Goal: Information Seeking & Learning: Learn about a topic

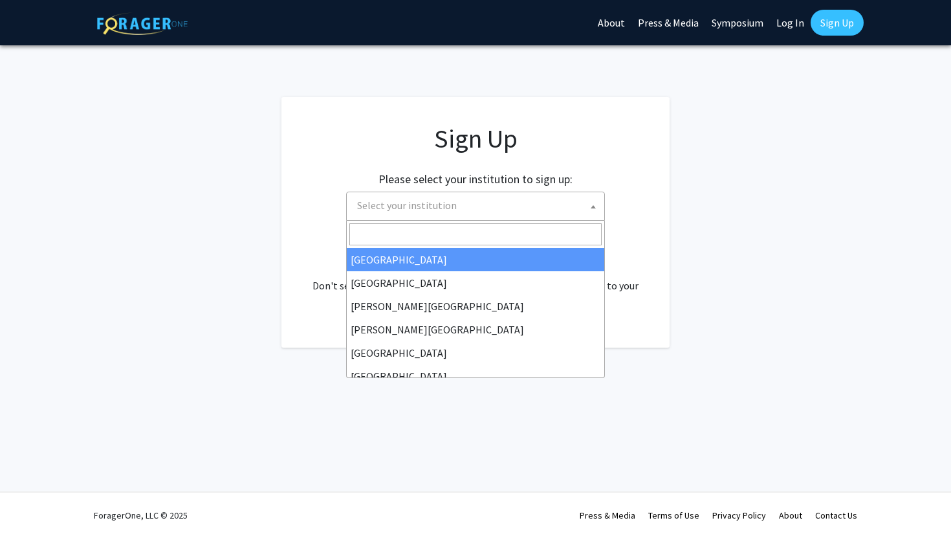
click at [460, 205] on span "Select your institution" at bounding box center [478, 205] width 252 height 27
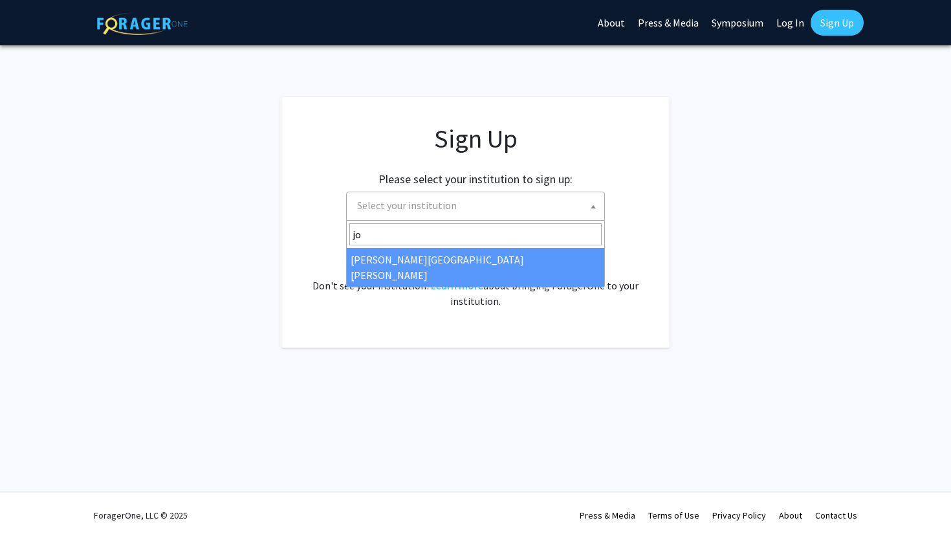
type input "jo"
select select "1"
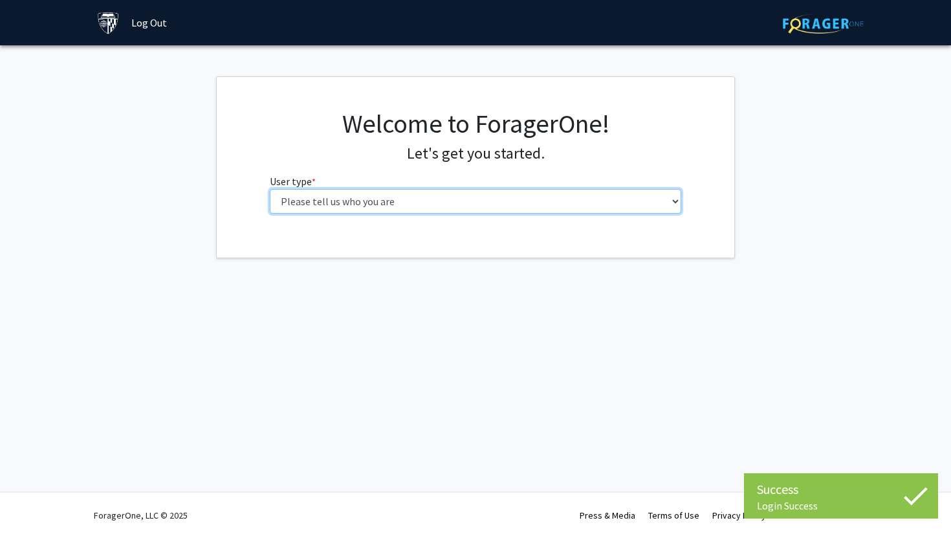
click at [539, 199] on select "Please tell us who you are Undergraduate Student Master's Student Doctoral Cand…" at bounding box center [476, 201] width 412 height 25
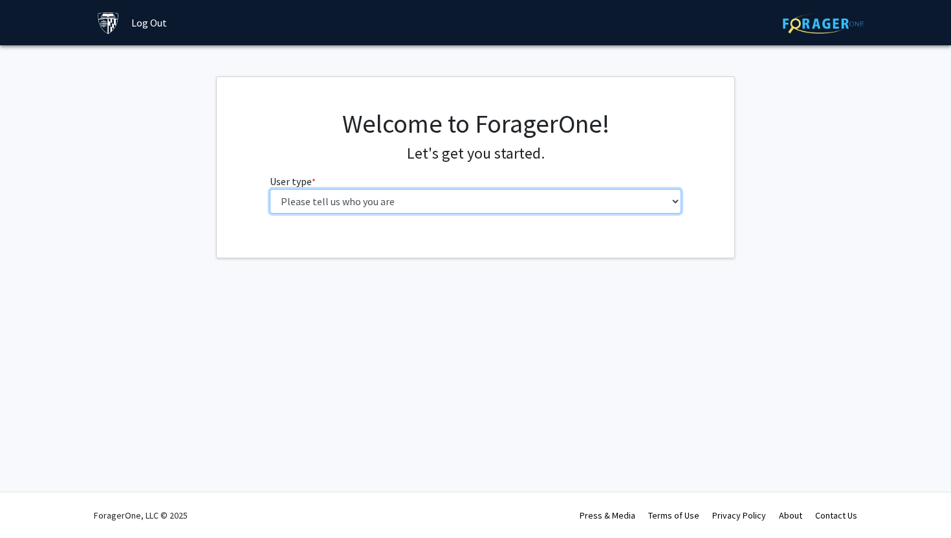
select select "2: masters"
click at [270, 189] on select "Please tell us who you are Undergraduate Student Master's Student Doctoral Cand…" at bounding box center [476, 201] width 412 height 25
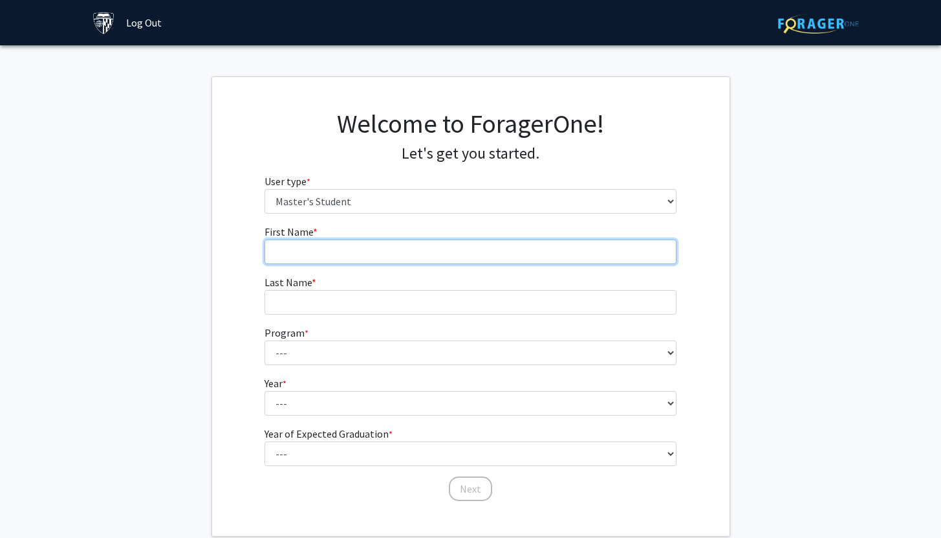
click at [520, 243] on input "First Name * required" at bounding box center [471, 251] width 412 height 25
type input "Yiziyang"
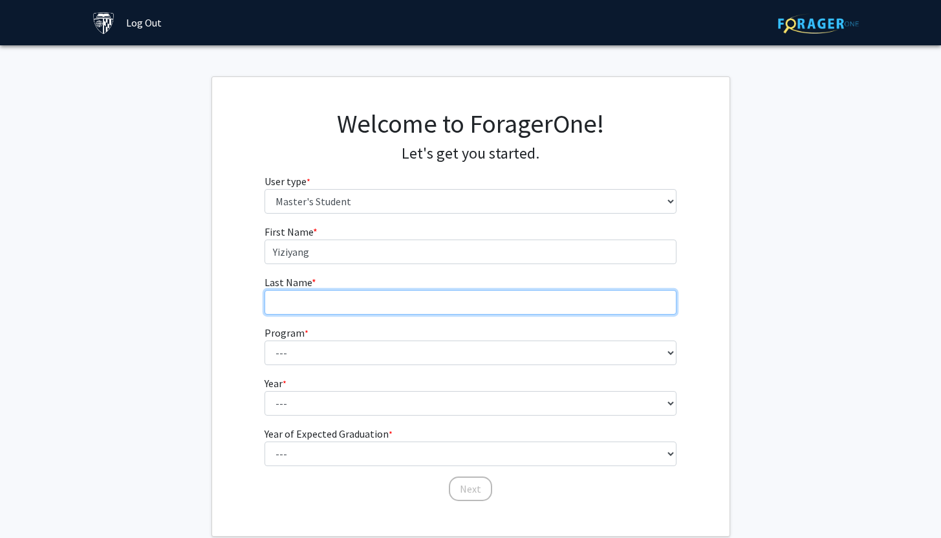
click at [510, 297] on input "Last Name * required" at bounding box center [471, 302] width 412 height 25
type input "Sun"
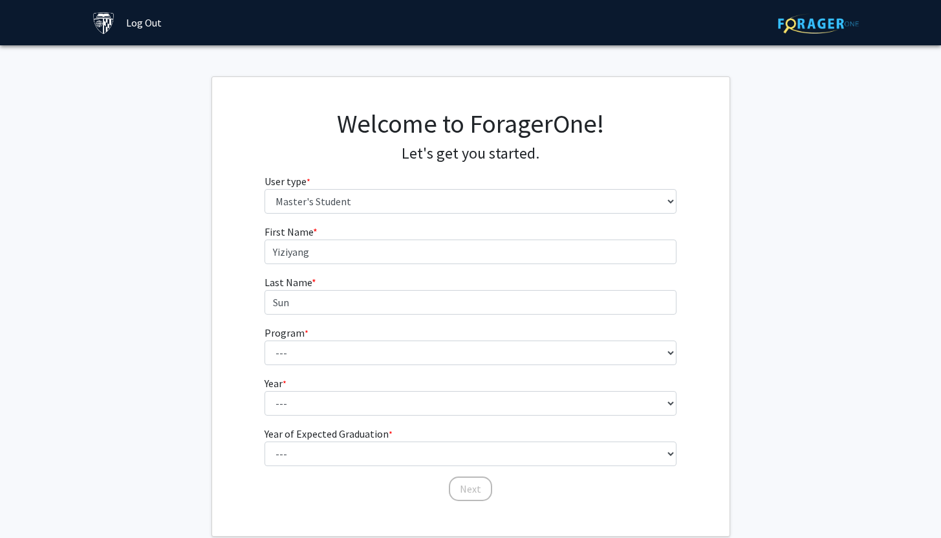
click at [484, 339] on fg-select "Program * required --- Anatomy Education Applied and Computational Mathematics …" at bounding box center [471, 345] width 412 height 40
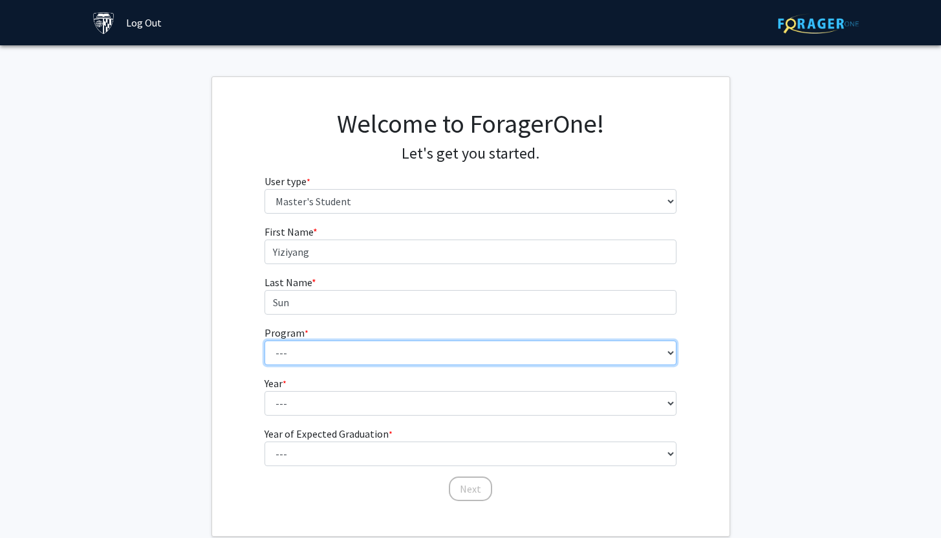
click at [488, 345] on select "--- Anatomy Education Applied and Computational Mathematics Applied Biomedical …" at bounding box center [471, 352] width 412 height 25
select select "105: 89"
click at [265, 340] on select "--- Anatomy Education Applied and Computational Mathematics Applied Biomedical …" at bounding box center [471, 352] width 412 height 25
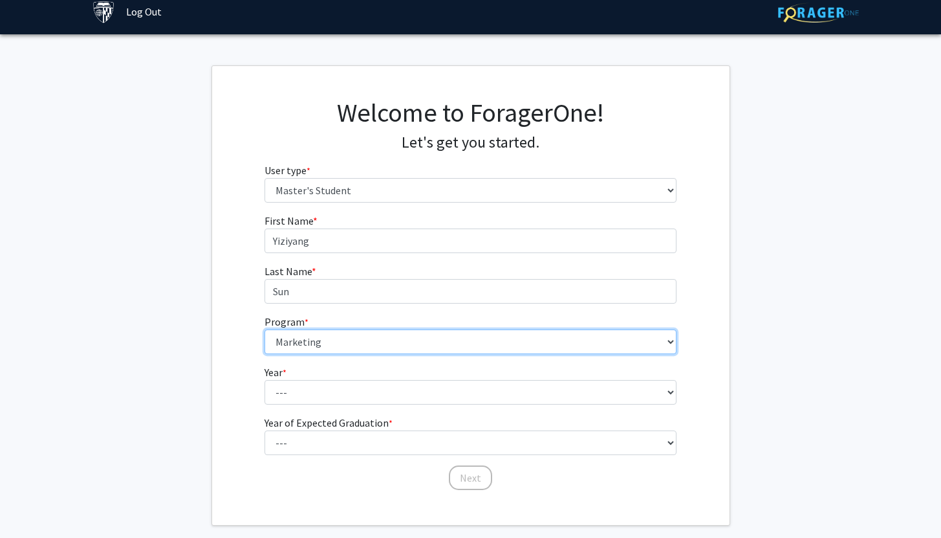
scroll to position [57, 0]
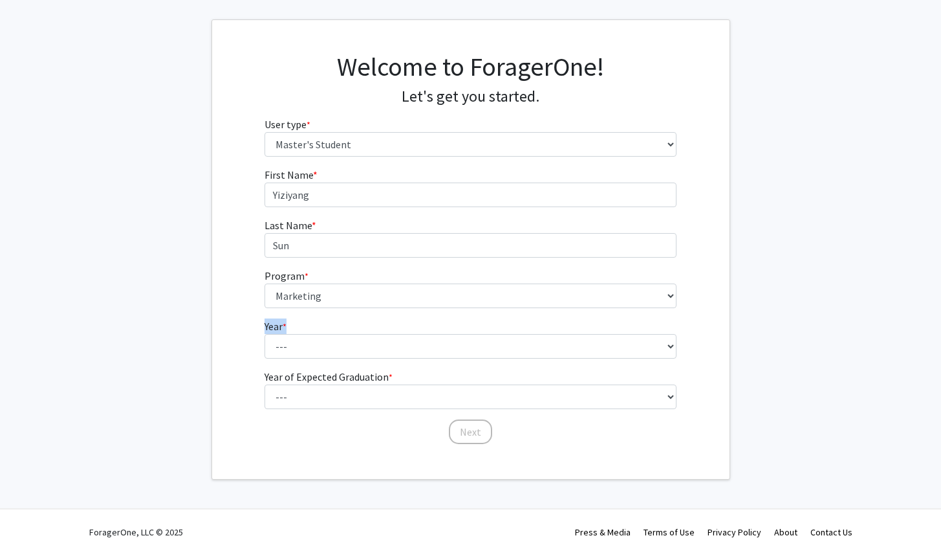
click at [450, 334] on fg-select "Year * required --- First Year Second Year" at bounding box center [471, 338] width 412 height 40
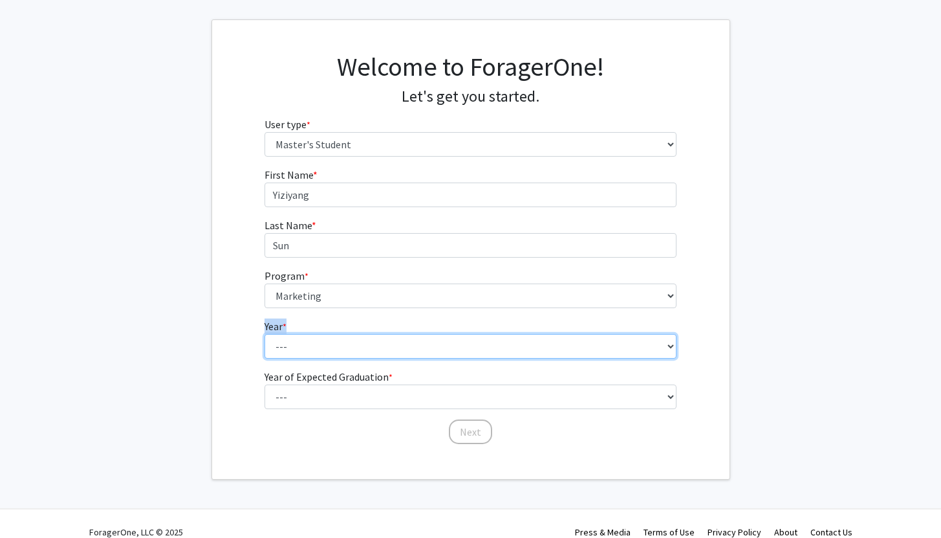
click at [454, 345] on select "--- First Year Second Year" at bounding box center [471, 346] width 412 height 25
select select "1: first_year"
click at [265, 334] on select "--- First Year Second Year" at bounding box center [471, 346] width 412 height 25
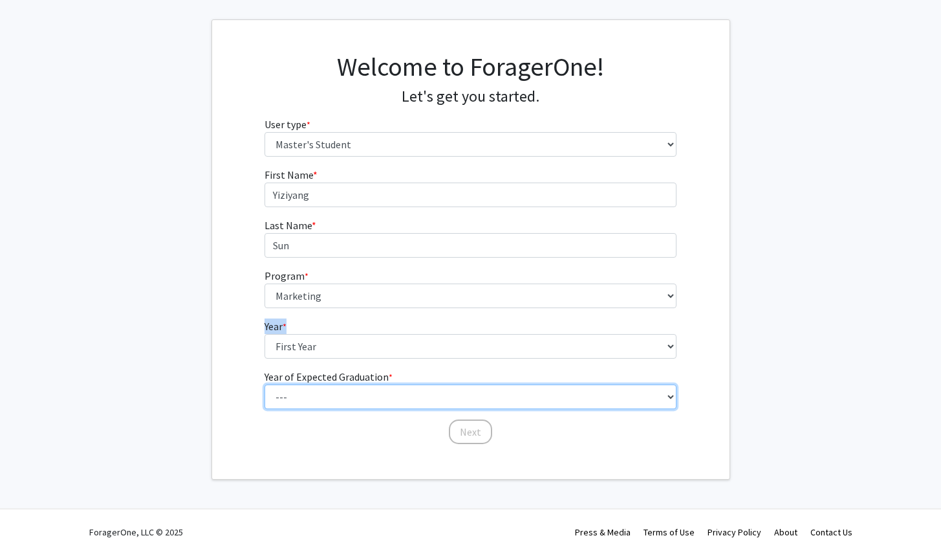
click at [462, 404] on select "--- 2025 2026 2027 2028 2029 2030 2031 2032 2033 2034" at bounding box center [471, 396] width 412 height 25
select select "2: 2026"
click at [265, 384] on select "--- 2025 2026 2027 2028 2029 2030 2031 2032 2033 2034" at bounding box center [471, 396] width 412 height 25
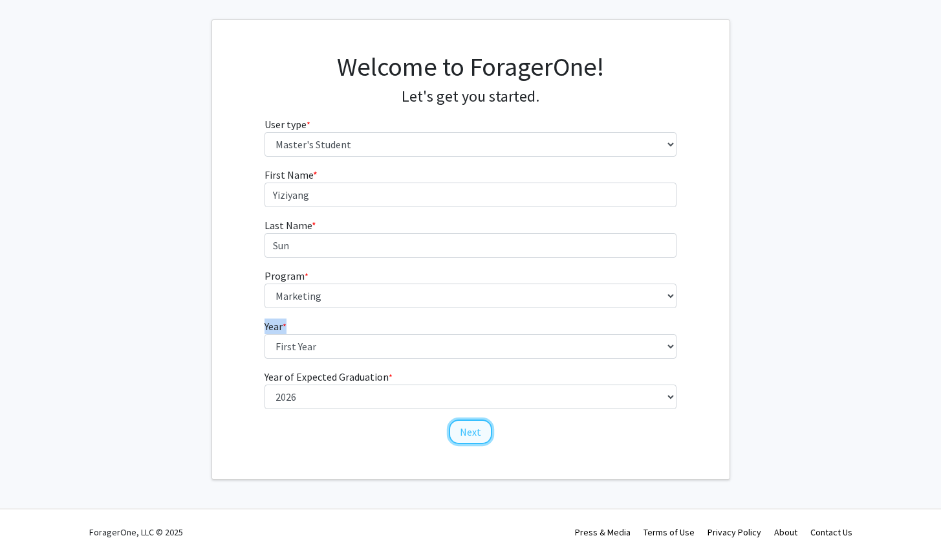
click at [479, 431] on button "Next" at bounding box center [470, 431] width 43 height 25
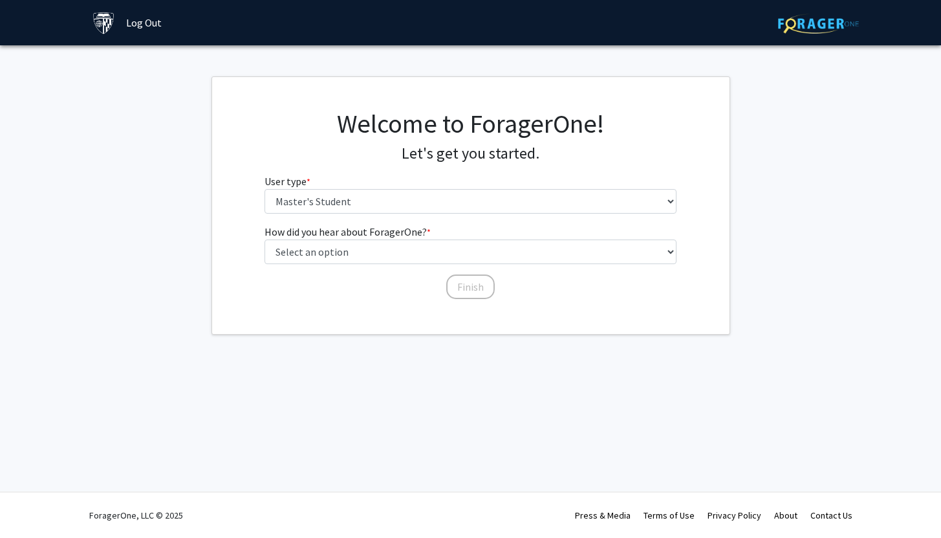
scroll to position [0, 0]
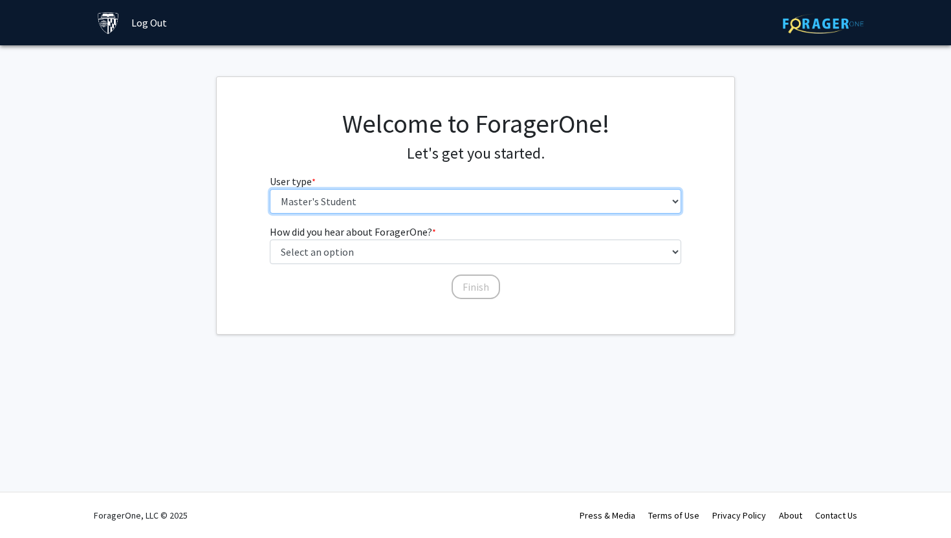
click at [426, 201] on select "Please tell us who you are Undergraduate Student Master's Student Doctoral Cand…" at bounding box center [476, 201] width 412 height 25
click at [270, 189] on select "Please tell us who you are Undergraduate Student Master's Student Doctoral Cand…" at bounding box center [476, 201] width 412 height 25
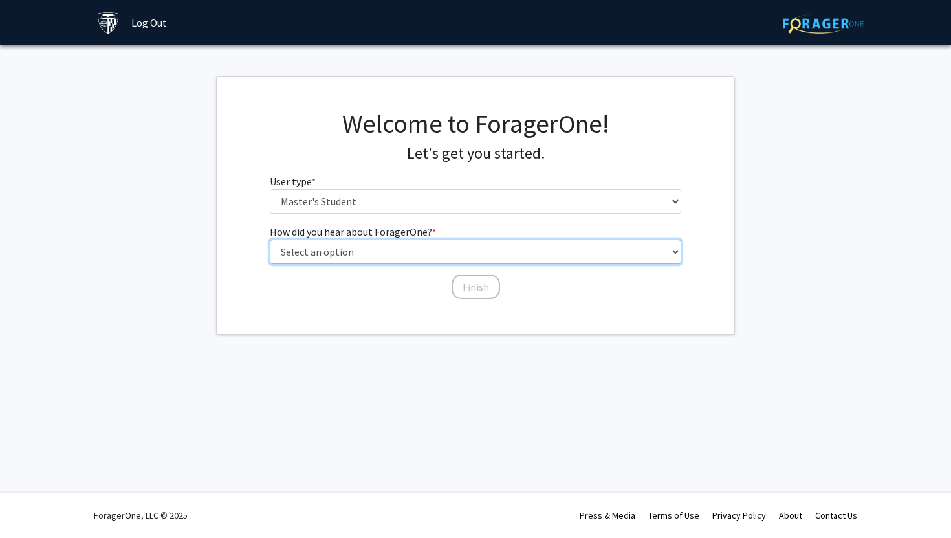
click at [490, 250] on select "Select an option Peer/student recommendation Faculty/staff recommendation Unive…" at bounding box center [476, 251] width 412 height 25
select select "3: university_website"
click at [270, 239] on select "Select an option Peer/student recommendation Faculty/staff recommendation Unive…" at bounding box center [476, 251] width 412 height 25
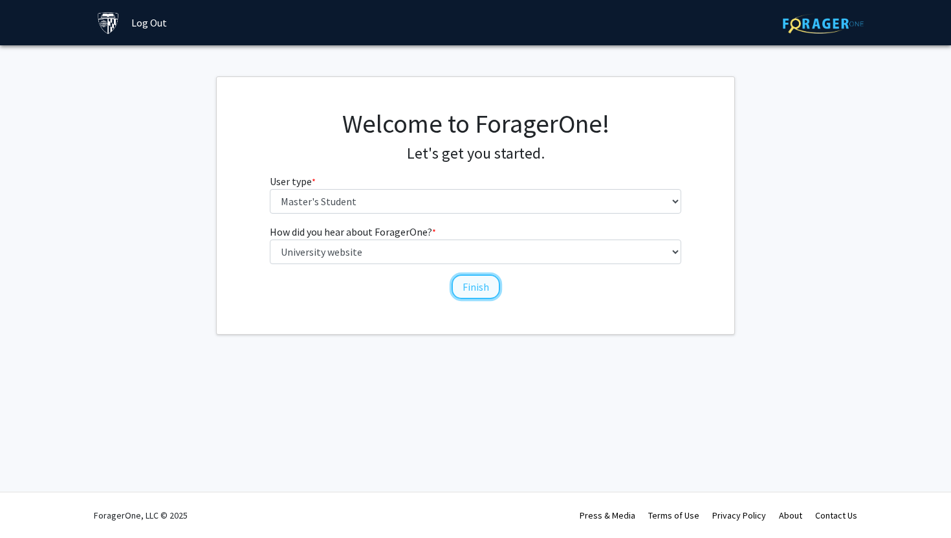
click at [474, 289] on button "Finish" at bounding box center [476, 286] width 49 height 25
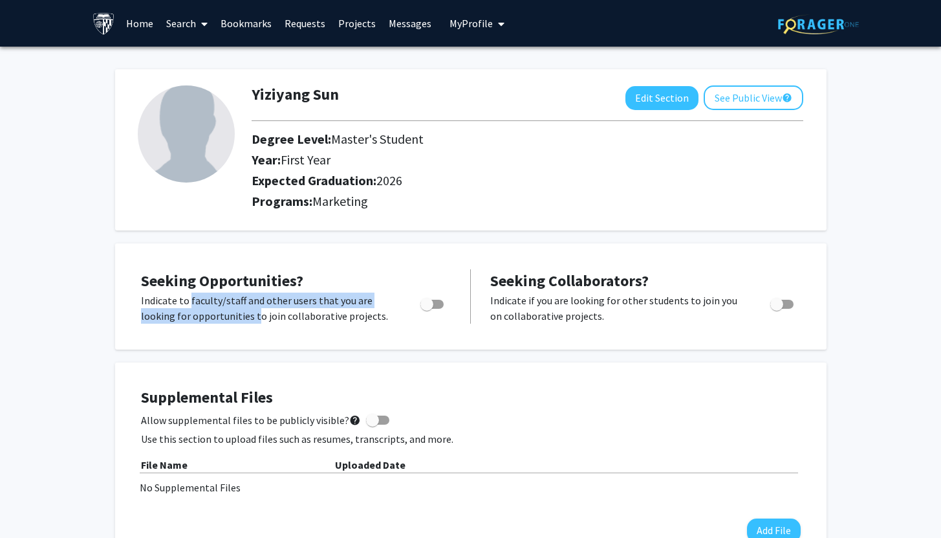
drag, startPoint x: 190, startPoint y: 303, endPoint x: 251, endPoint y: 319, distance: 62.8
click at [251, 319] on p "Indicate to faculty/staff and other users that you are looking for opportunitie…" at bounding box center [268, 307] width 255 height 31
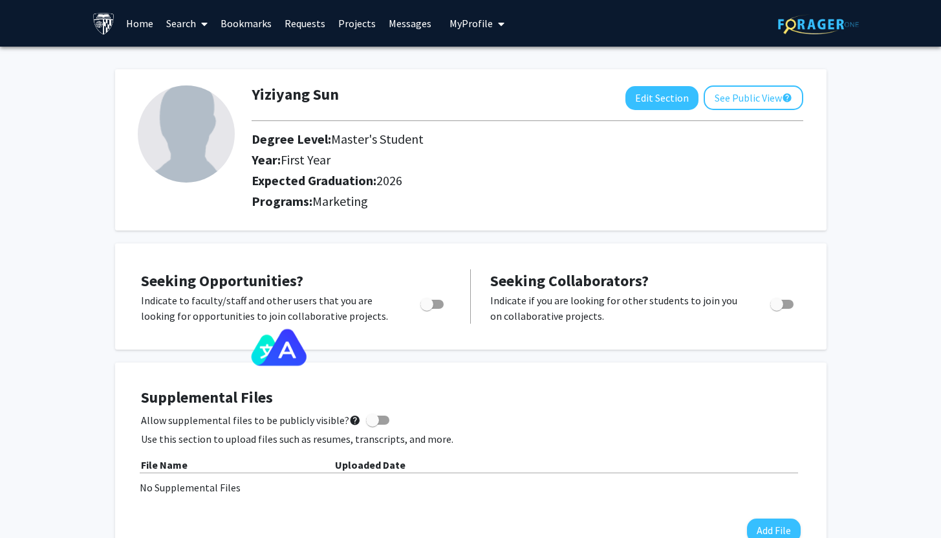
click at [300, 322] on p "Indicate to faculty/staff and other users that you are looking for opportunitie…" at bounding box center [268, 307] width 255 height 31
click at [433, 305] on span "Toggle" at bounding box center [432, 304] width 23 height 9
click at [427, 309] on input "Are you actively seeking opportunities?" at bounding box center [426, 309] width 1 height 1
checkbox input "true"
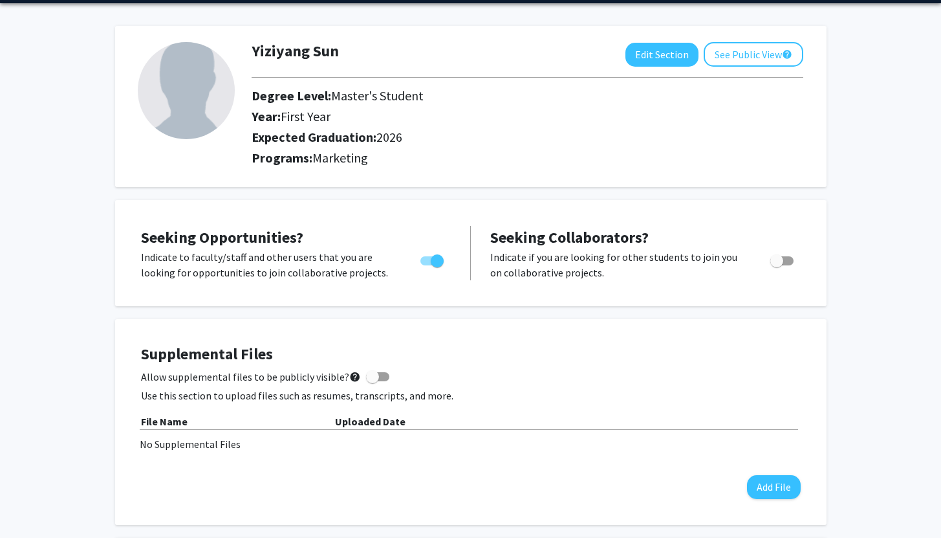
scroll to position [96, 0]
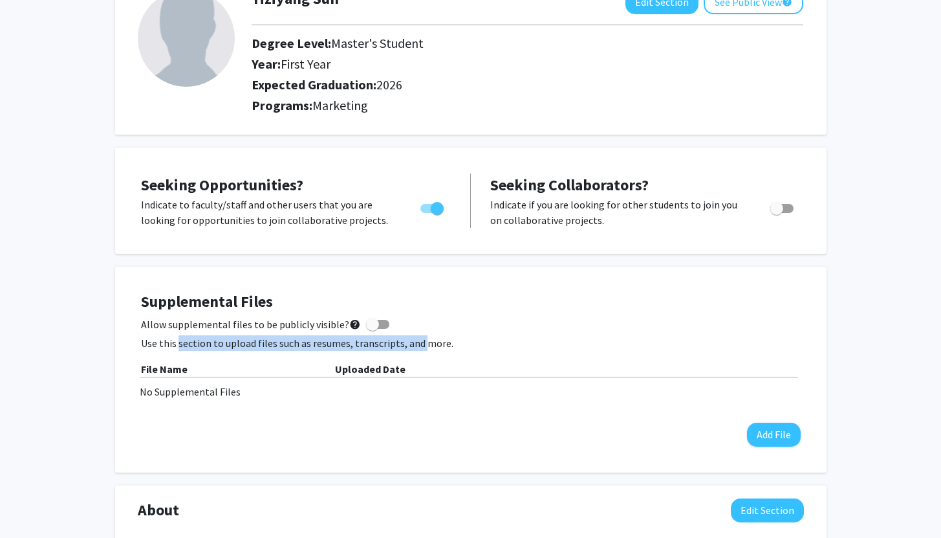
drag, startPoint x: 177, startPoint y: 344, endPoint x: 421, endPoint y: 345, distance: 243.9
click at [421, 345] on p "Use this section to upload files such as resumes, transcripts, and more." at bounding box center [471, 343] width 660 height 16
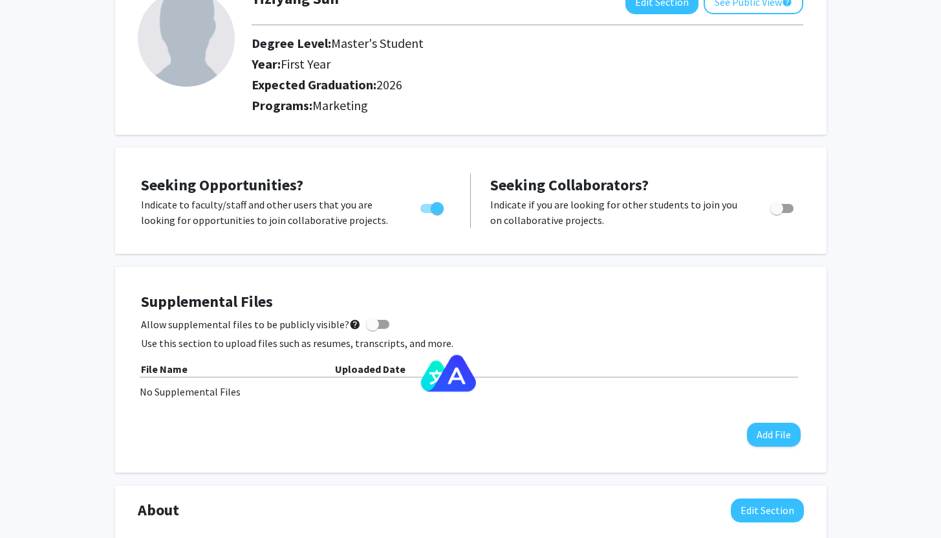
click at [435, 347] on p "Use this section to upload files such as resumes, transcripts, and more." at bounding box center [471, 343] width 660 height 16
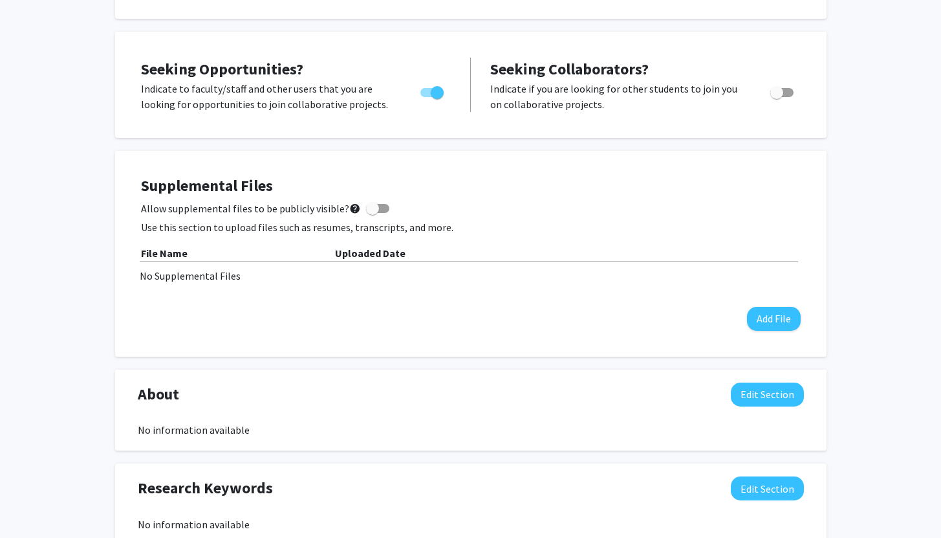
scroll to position [258, 0]
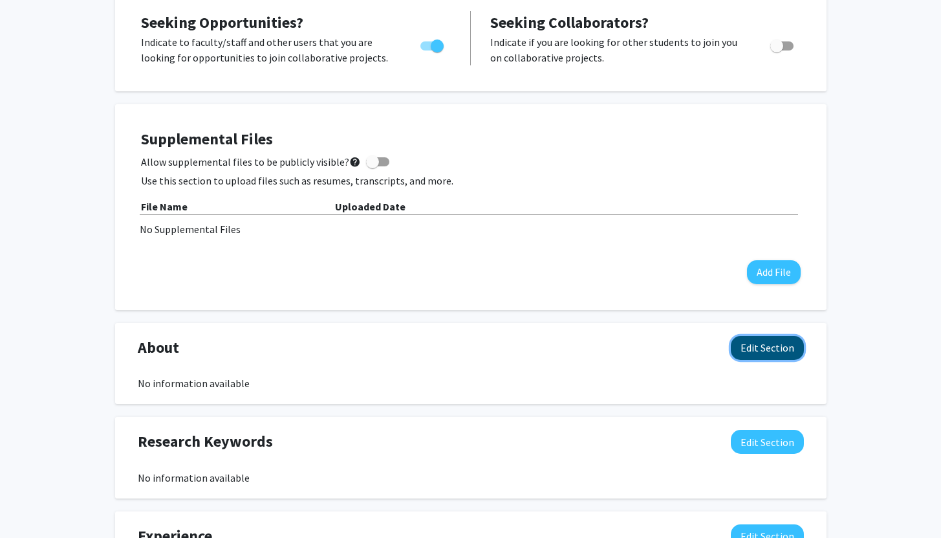
click at [745, 353] on button "Edit Section" at bounding box center [767, 348] width 73 height 24
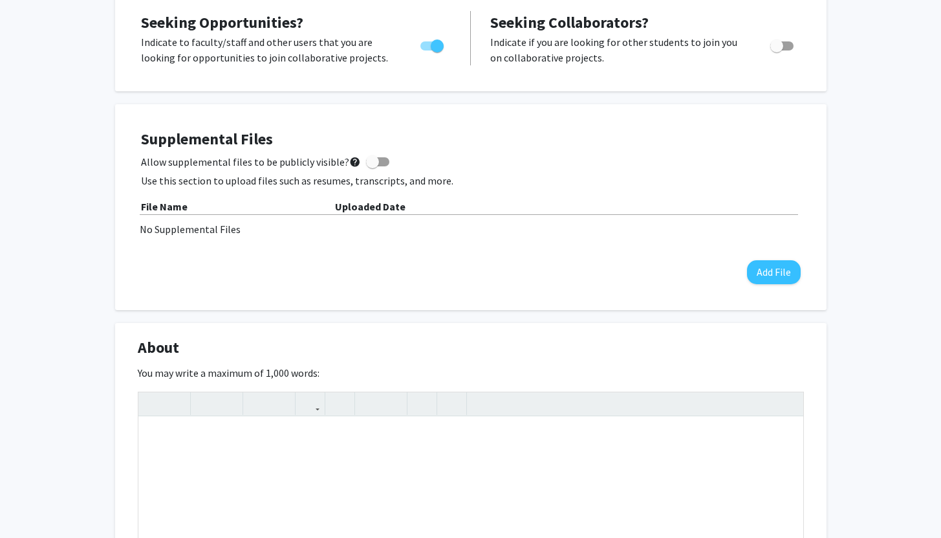
scroll to position [261, 0]
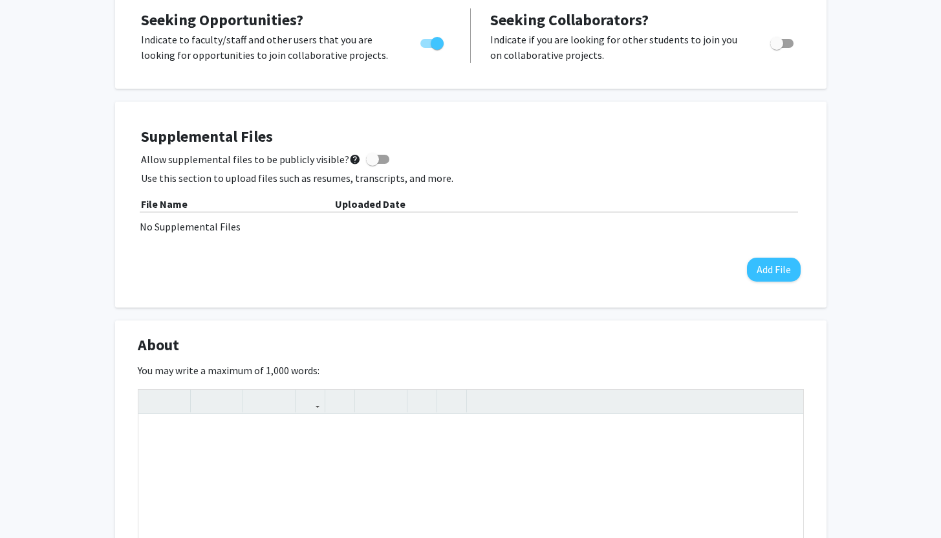
click at [604, 351] on div "About Edit Section" at bounding box center [471, 348] width 686 height 30
click at [882, 345] on div "Yiziyang Sun Edit Section See Public View help Degree Level: Master's Student Y…" at bounding box center [470, 491] width 941 height 1410
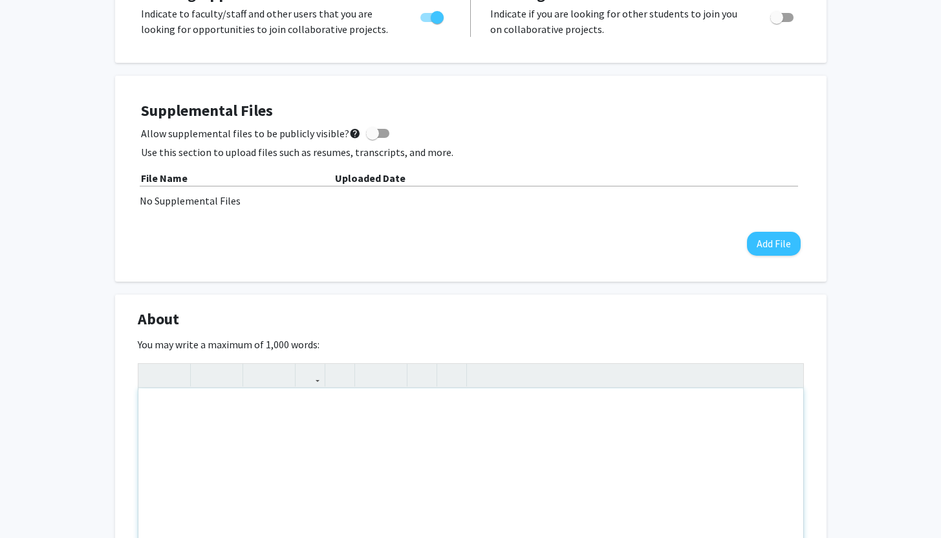
scroll to position [428, 0]
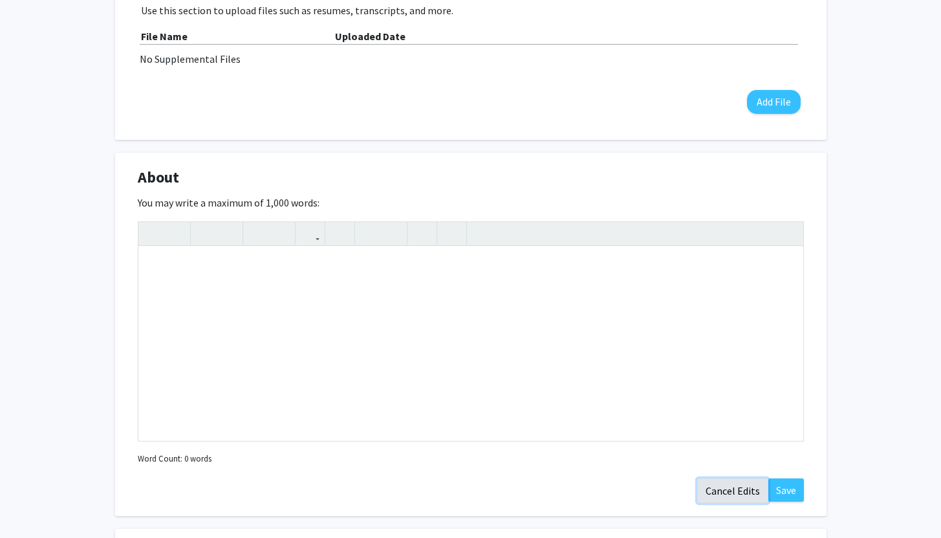
click at [737, 490] on button "Cancel Edits" at bounding box center [732, 490] width 71 height 25
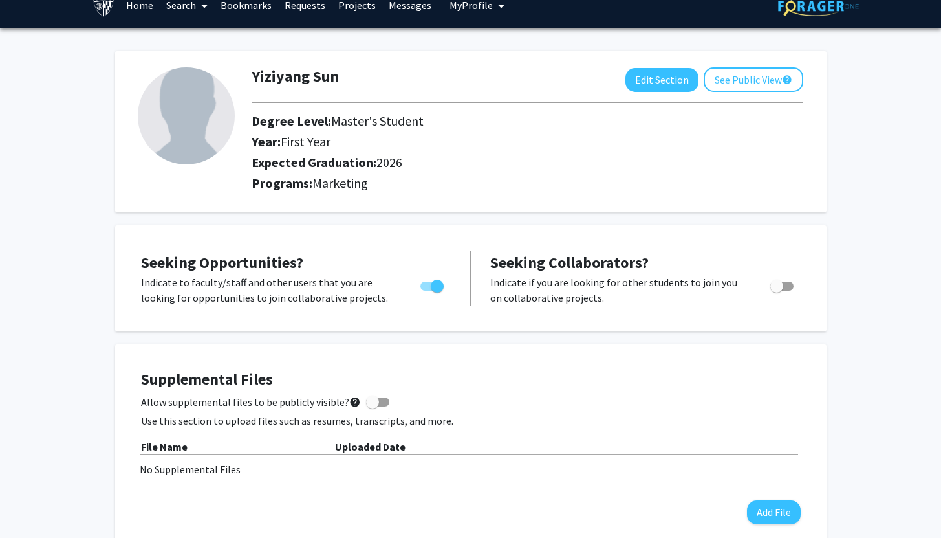
scroll to position [0, 0]
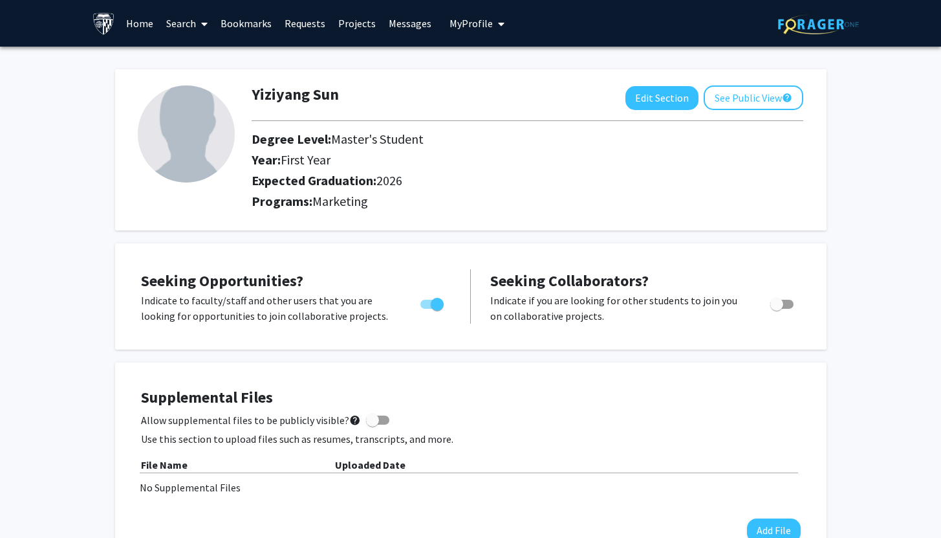
click at [317, 20] on link "Requests" at bounding box center [305, 23] width 54 height 45
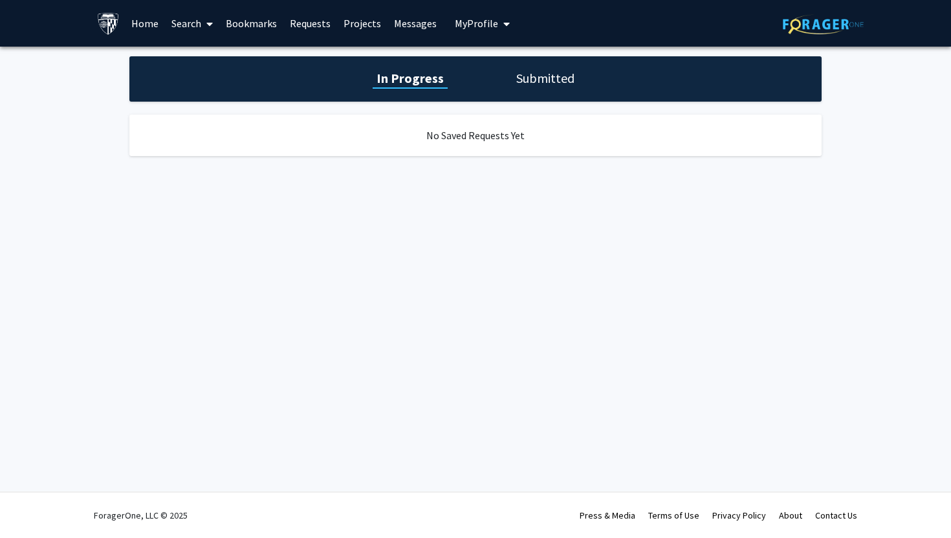
click at [548, 79] on h1 "Submitted" at bounding box center [545, 78] width 66 height 18
click at [260, 25] on link "Bookmarks" at bounding box center [251, 23] width 64 height 45
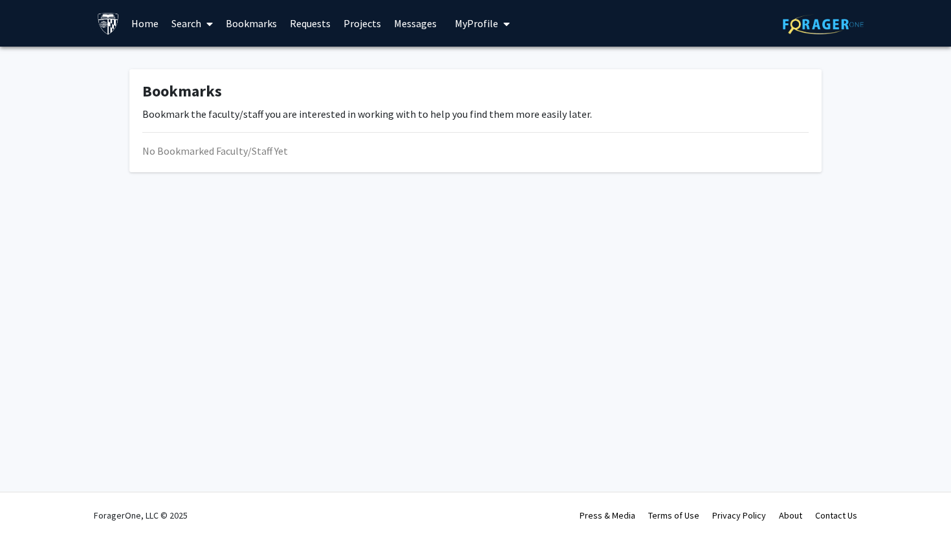
click at [195, 25] on link "Search" at bounding box center [192, 23] width 54 height 45
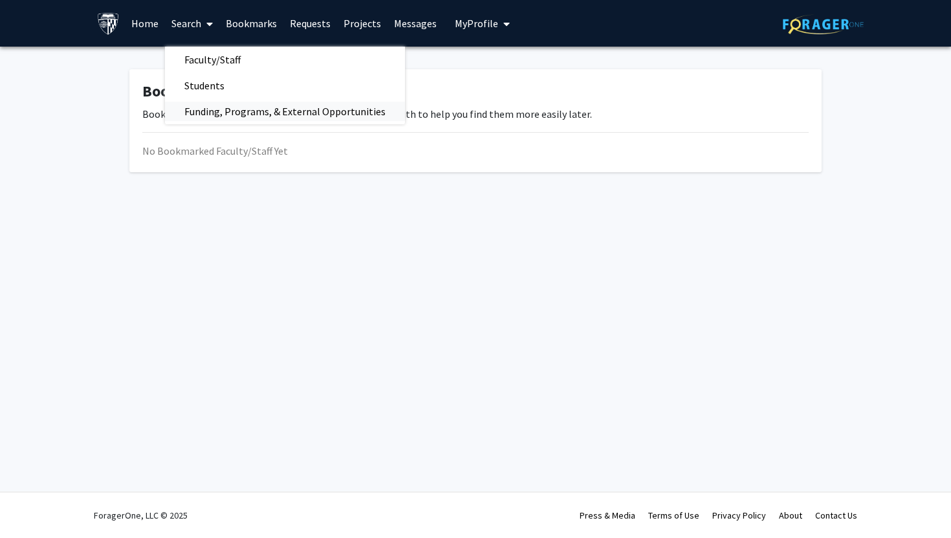
click at [237, 111] on span "Funding, Programs, & External Opportunities" at bounding box center [285, 111] width 240 height 26
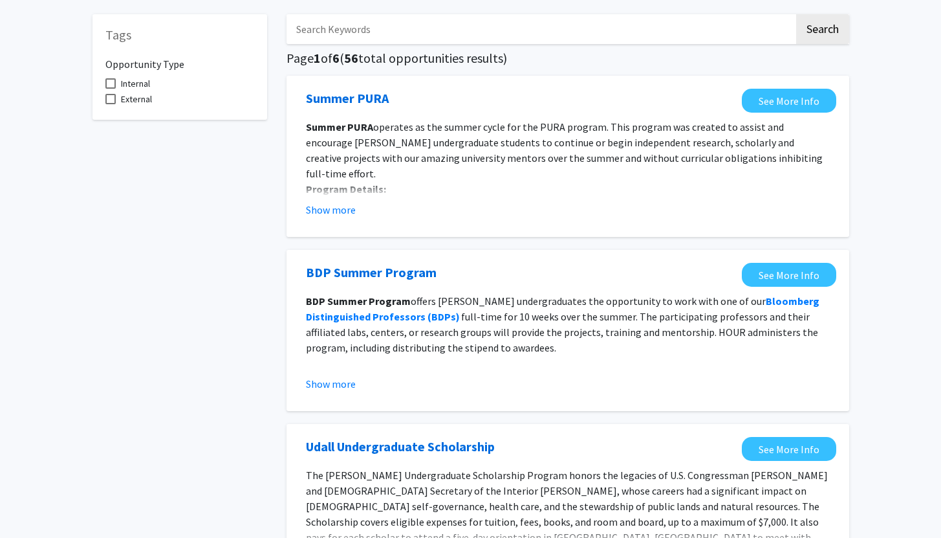
scroll to position [56, 0]
drag, startPoint x: 470, startPoint y: 303, endPoint x: 549, endPoint y: 306, distance: 79.0
click at [546, 306] on p "BDP Summer Program offers [PERSON_NAME] undergraduates the opportunity to work …" at bounding box center [568, 323] width 524 height 62
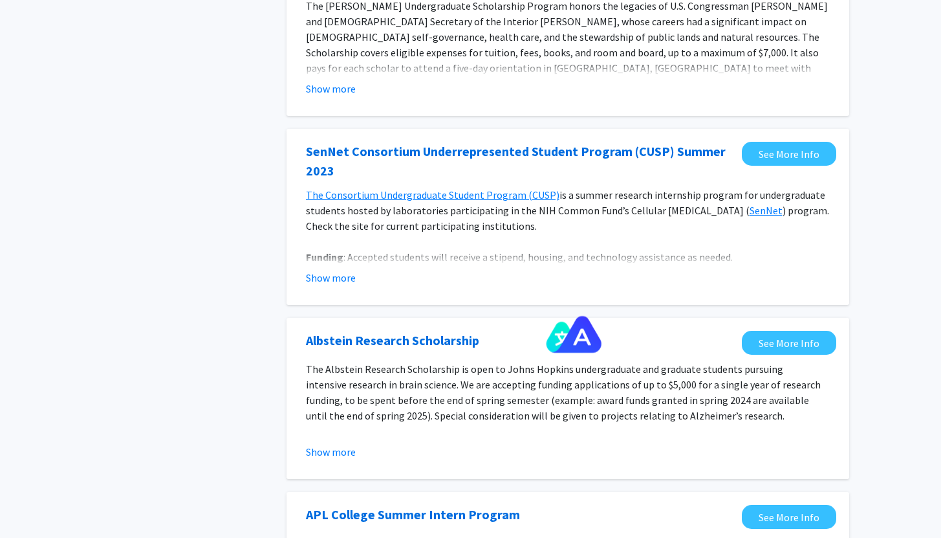
scroll to position [568, 0]
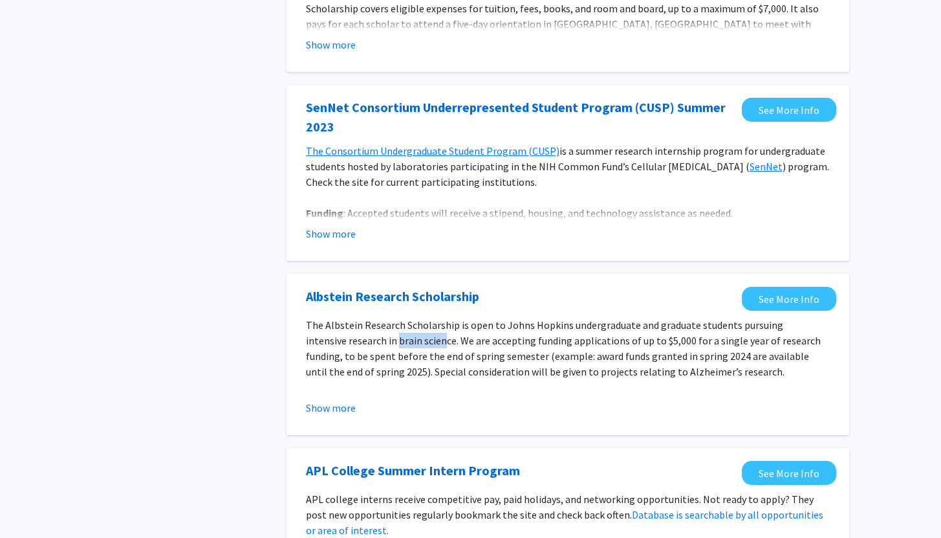
drag, startPoint x: 397, startPoint y: 341, endPoint x: 452, endPoint y: 346, distance: 54.6
click at [446, 346] on p "The Albstein Research Scholarship is open to Johns Hopkins undergraduate and gr…" at bounding box center [568, 348] width 524 height 62
drag, startPoint x: 489, startPoint y: 345, endPoint x: 498, endPoint y: 345, distance: 9.1
click at [489, 345] on p "The Albstein Research Scholarship is open to Johns Hopkins undergraduate and gr…" at bounding box center [568, 348] width 524 height 62
click at [783, 303] on link "See More Info" at bounding box center [789, 299] width 94 height 24
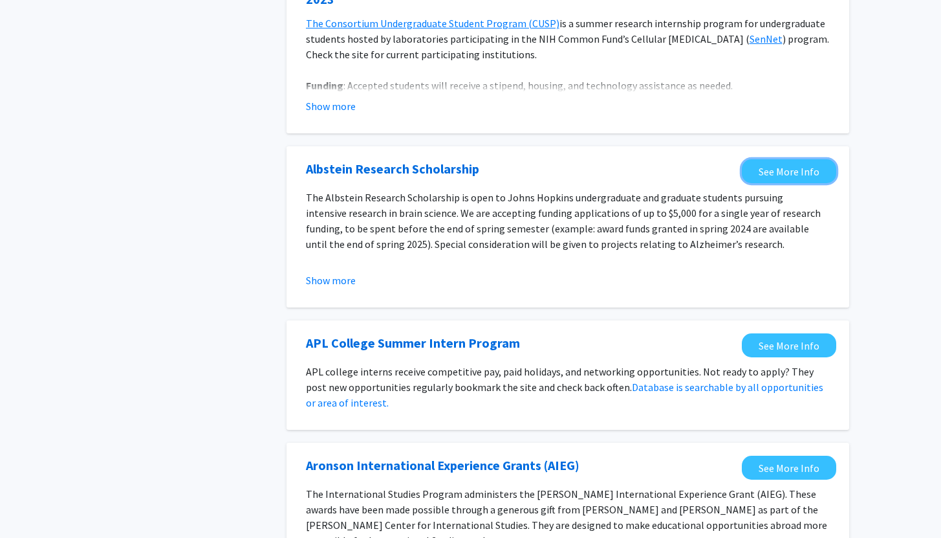
scroll to position [717, 0]
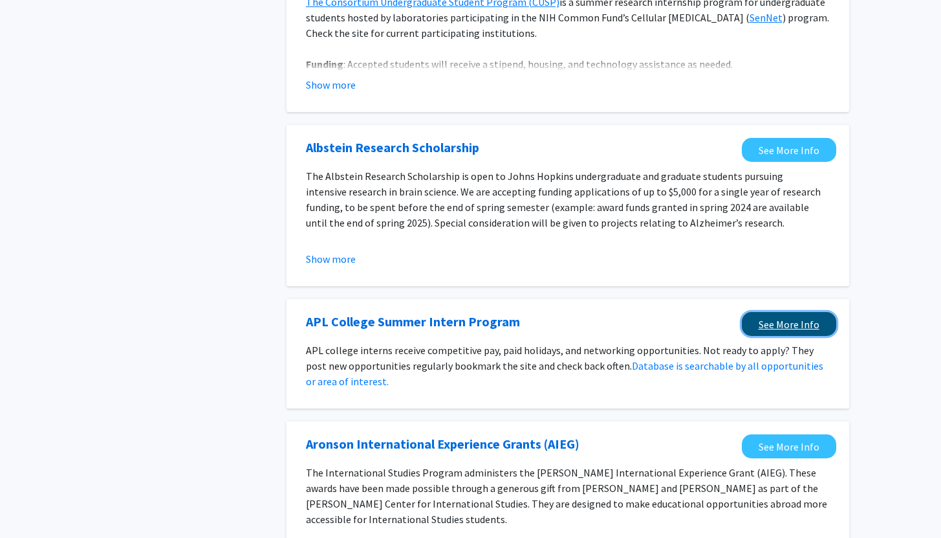
click at [761, 329] on link "See More Info" at bounding box center [789, 324] width 94 height 24
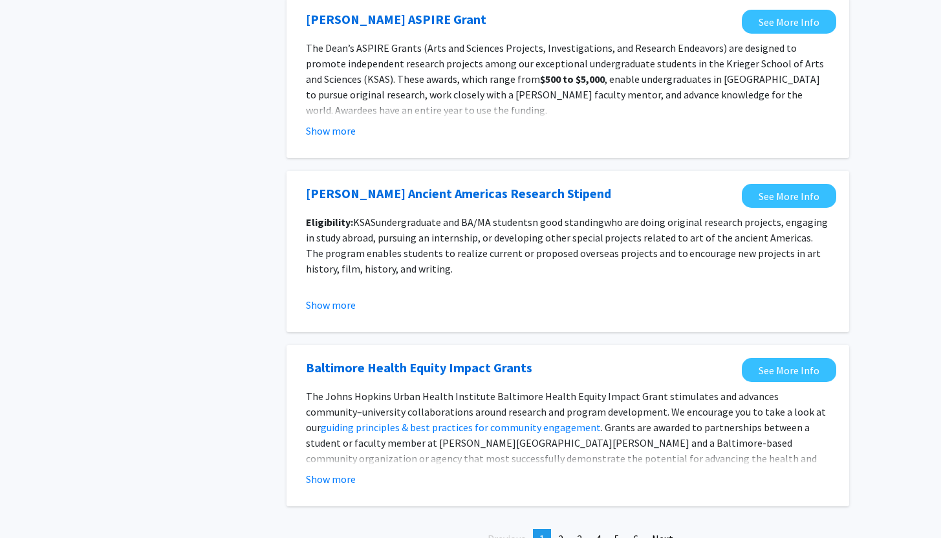
scroll to position [1404, 0]
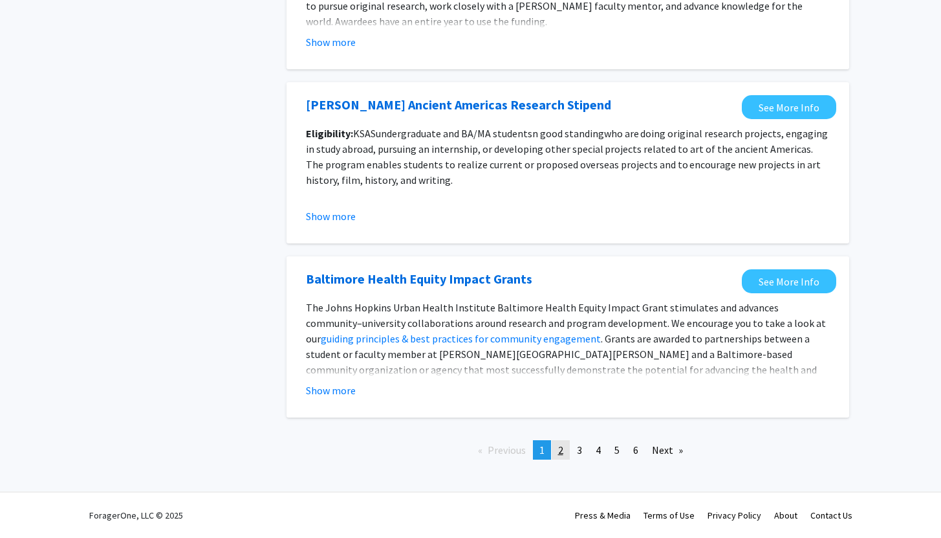
click at [565, 452] on link "page 2" at bounding box center [561, 449] width 18 height 19
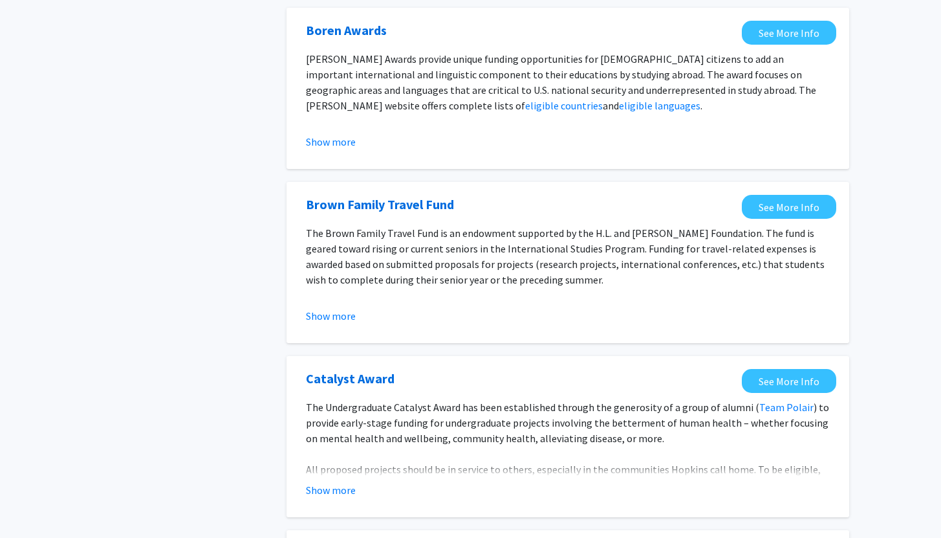
scroll to position [334, 0]
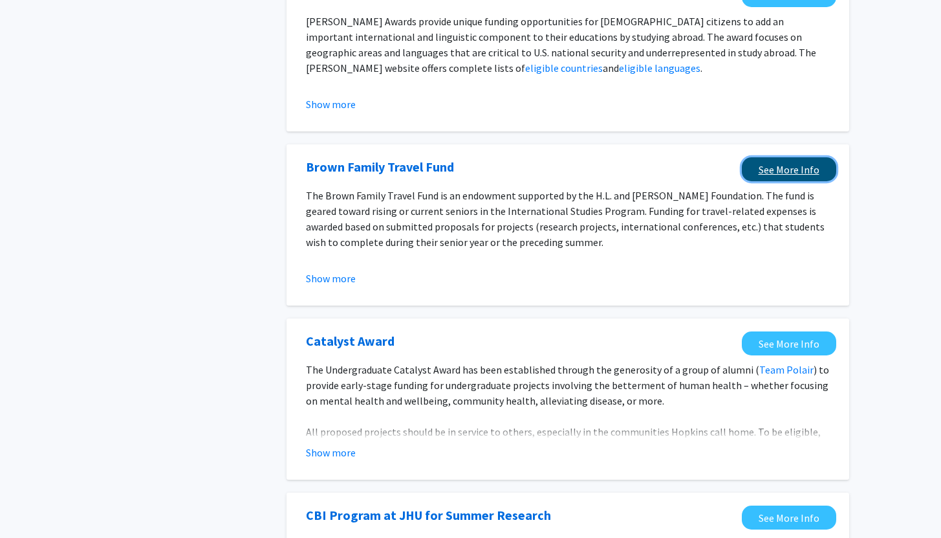
click at [769, 169] on link "See More Info" at bounding box center [789, 169] width 94 height 24
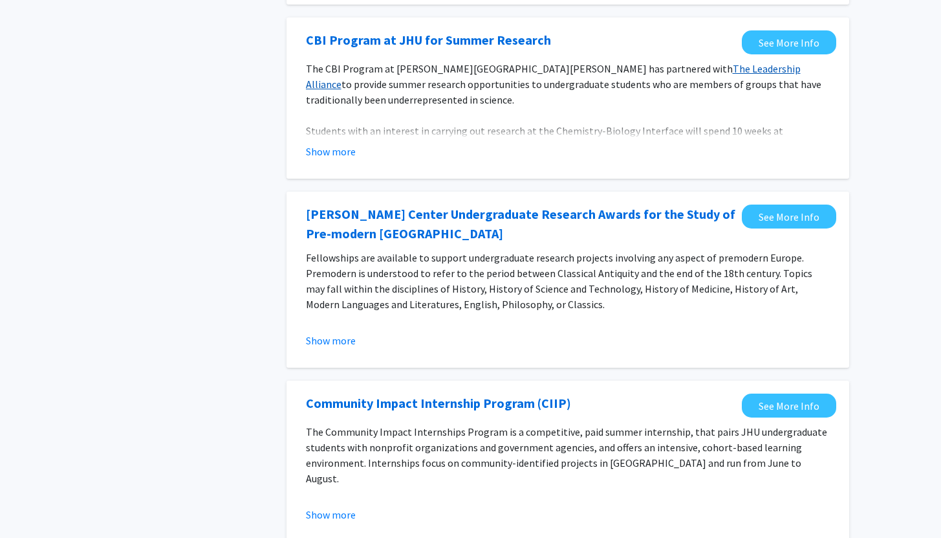
scroll to position [812, 0]
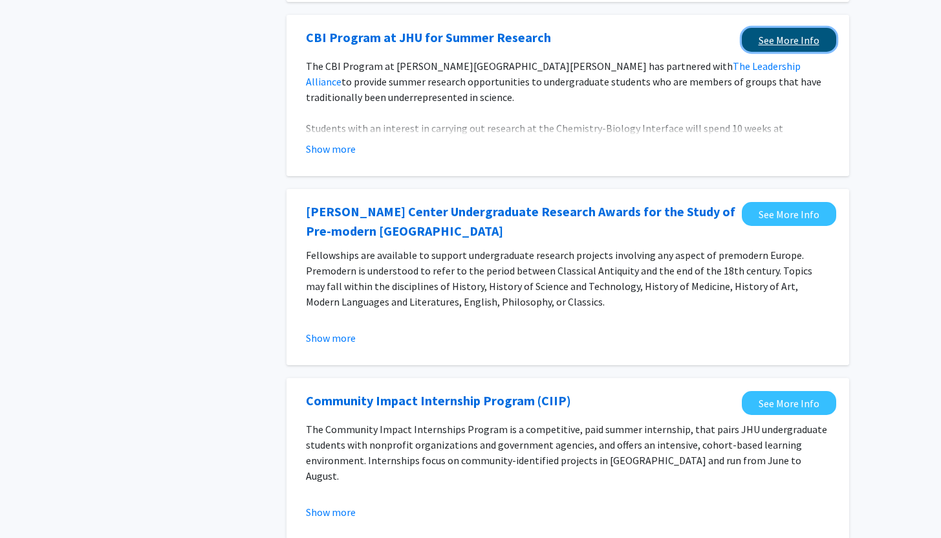
click at [772, 43] on link "See More Info" at bounding box center [789, 40] width 94 height 24
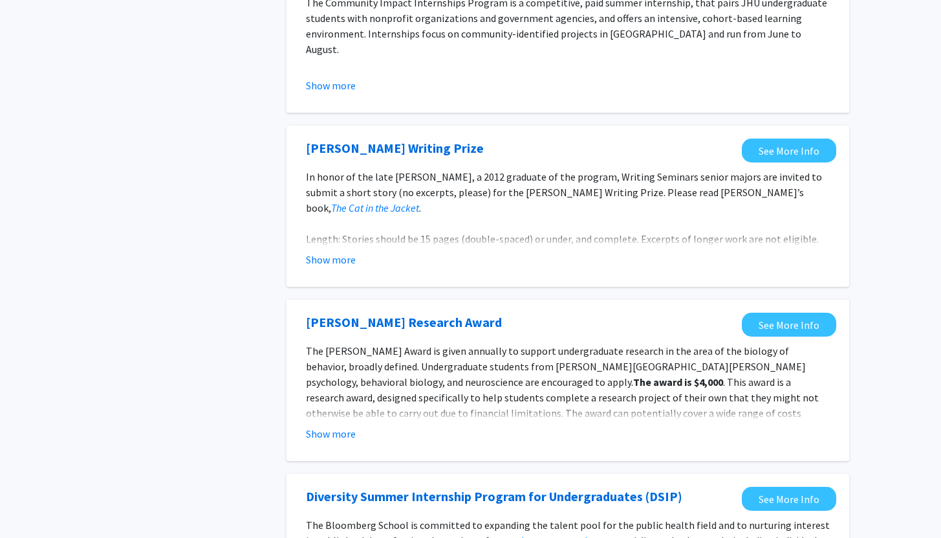
scroll to position [1240, 0]
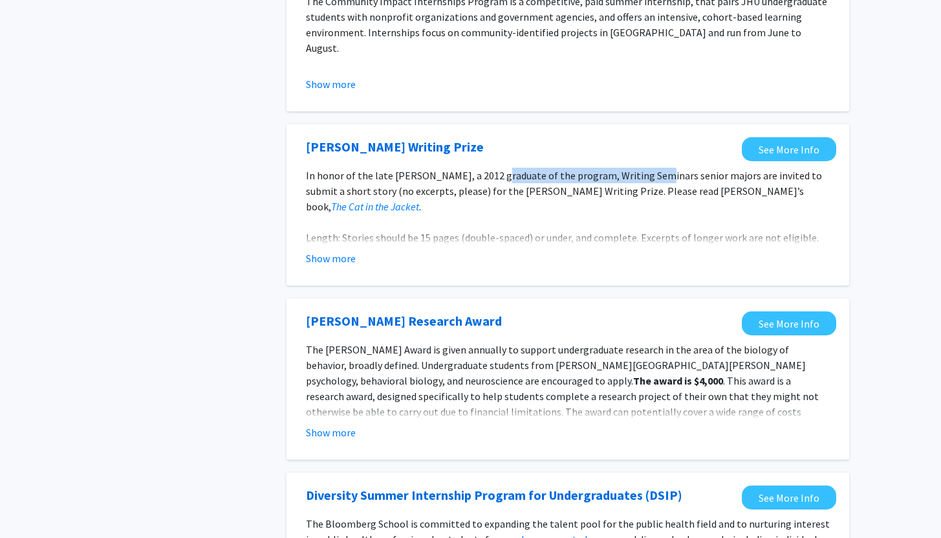
drag, startPoint x: 488, startPoint y: 171, endPoint x: 644, endPoint y: 173, distance: 155.3
click at [640, 171] on p "In honor of the late [PERSON_NAME], a 2012 graduate of the program, Writing Sem…" at bounding box center [568, 191] width 524 height 47
click at [644, 198] on p "In honor of the late [PERSON_NAME], a 2012 graduate of the program, Writing Sem…" at bounding box center [568, 191] width 524 height 47
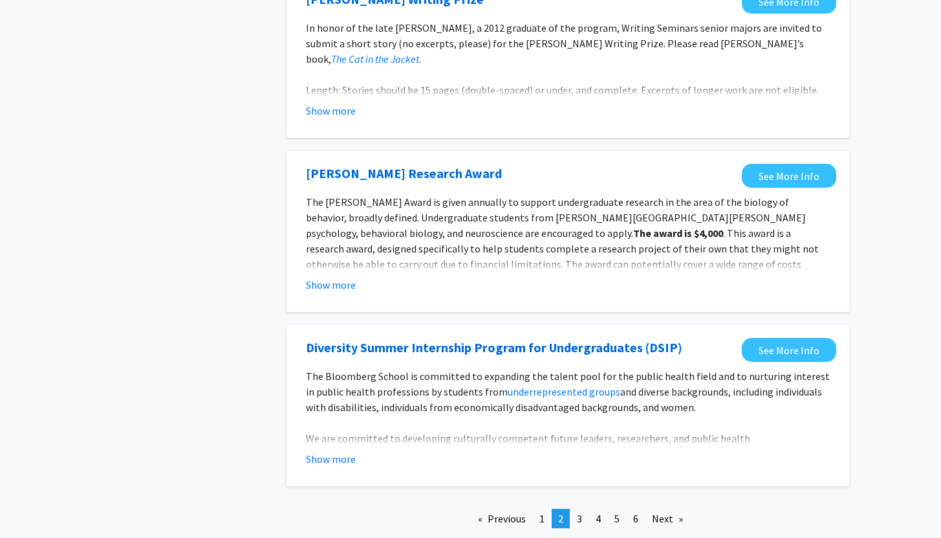
scroll to position [1456, 0]
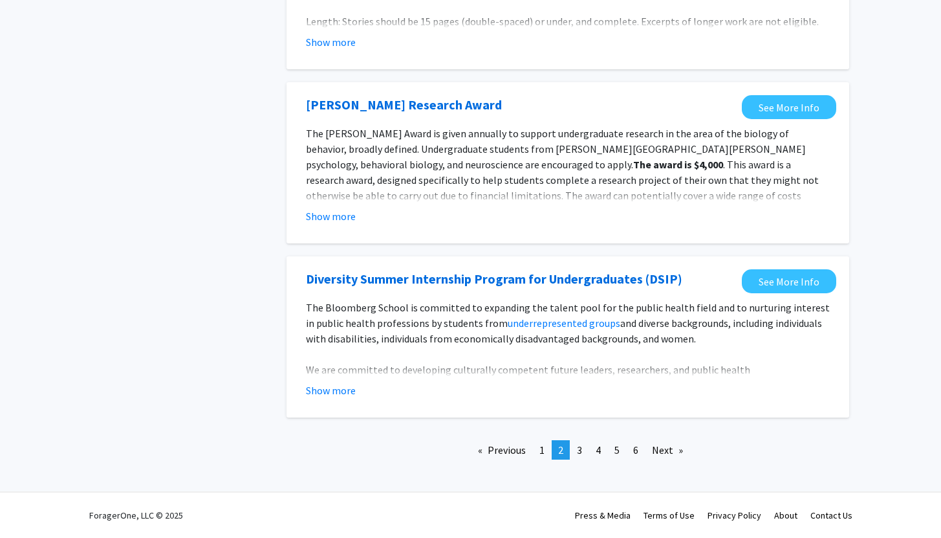
click at [589, 447] on ul "Previous page 2 / 6 page 1 You're on page 2 page 3 page 4 page 5 page 6 Next pa…" at bounding box center [568, 449] width 563 height 19
click at [583, 450] on link "page 3" at bounding box center [580, 449] width 18 height 19
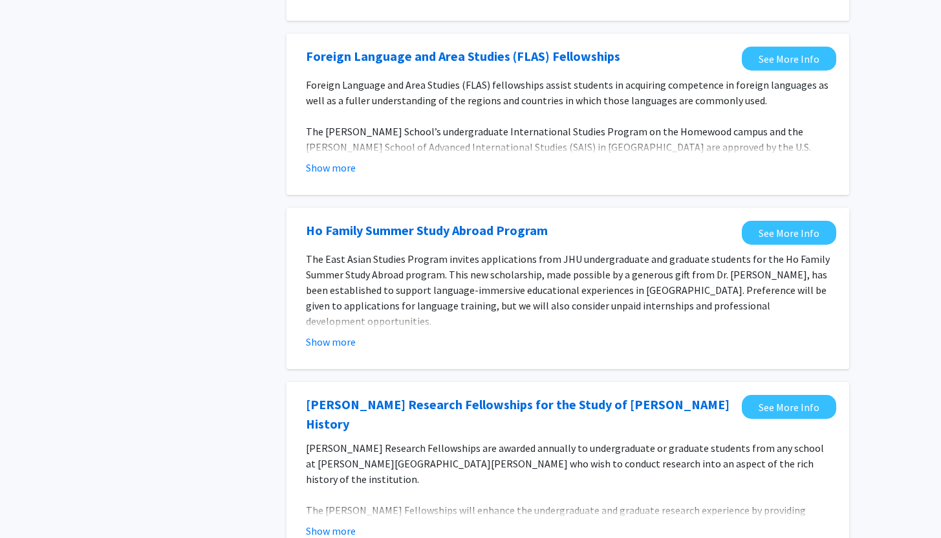
scroll to position [445, 0]
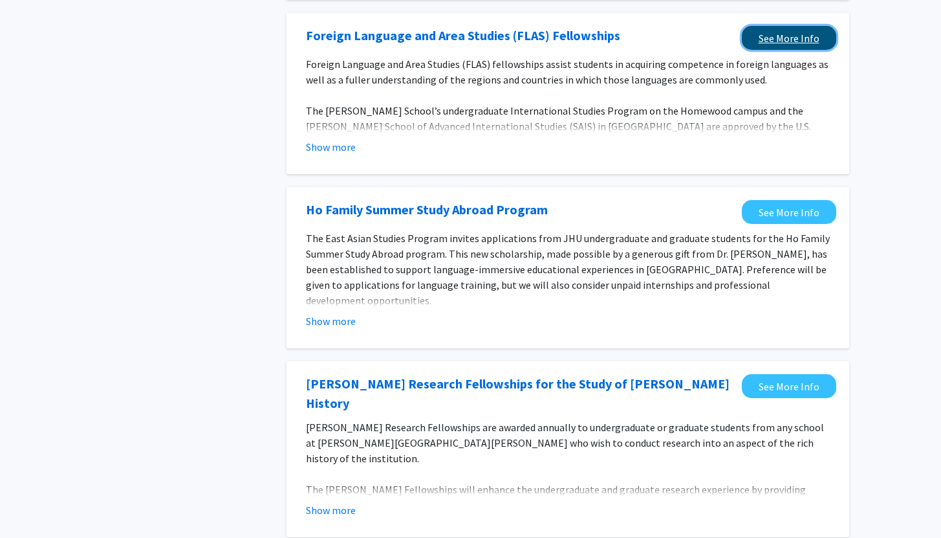
click at [783, 38] on link "See More Info" at bounding box center [789, 38] width 94 height 24
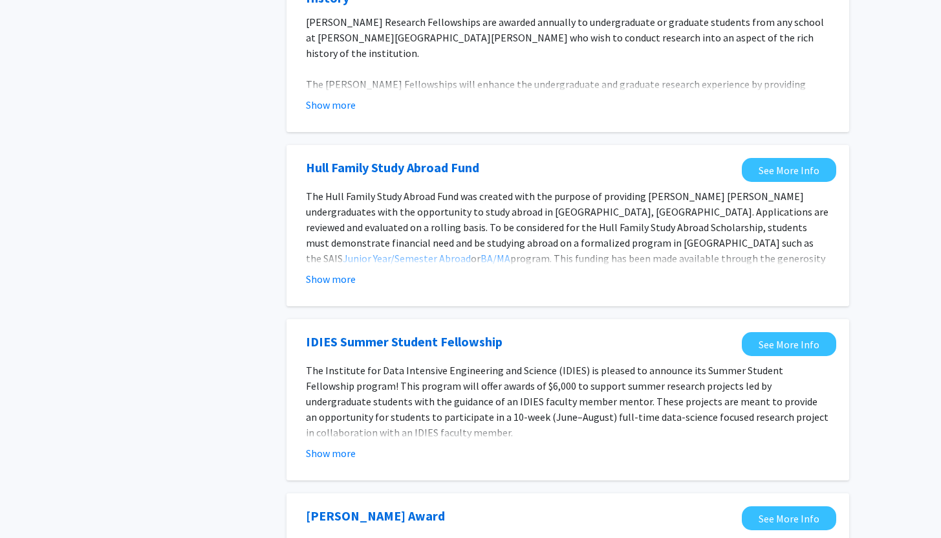
scroll to position [896, 0]
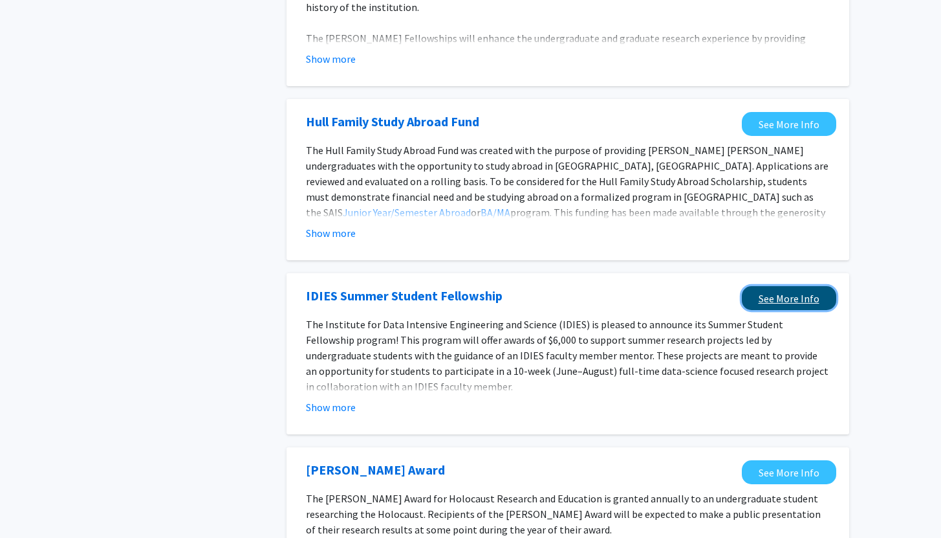
click at [756, 286] on link "See More Info" at bounding box center [789, 298] width 94 height 24
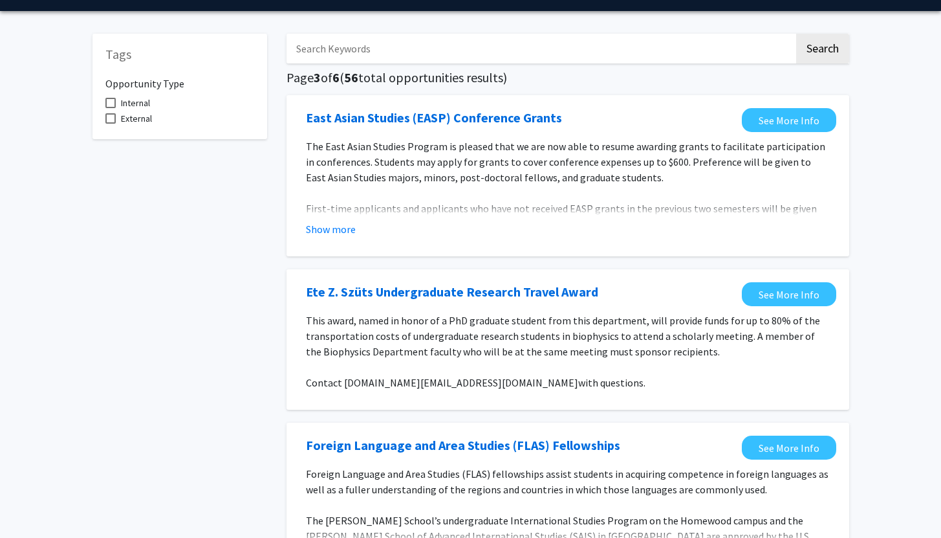
scroll to position [0, 0]
